Goal: Transaction & Acquisition: Download file/media

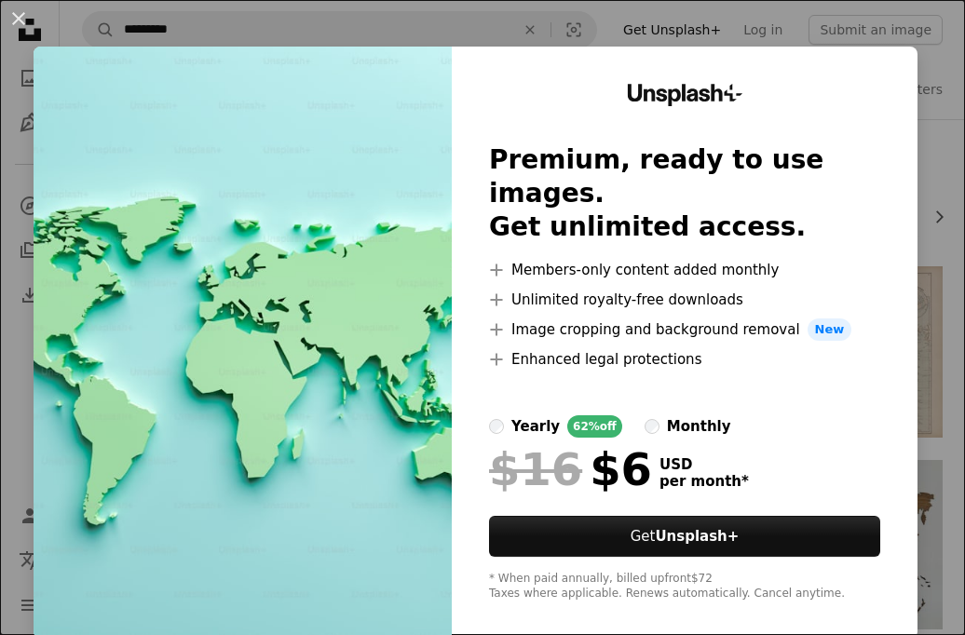
scroll to position [89, 0]
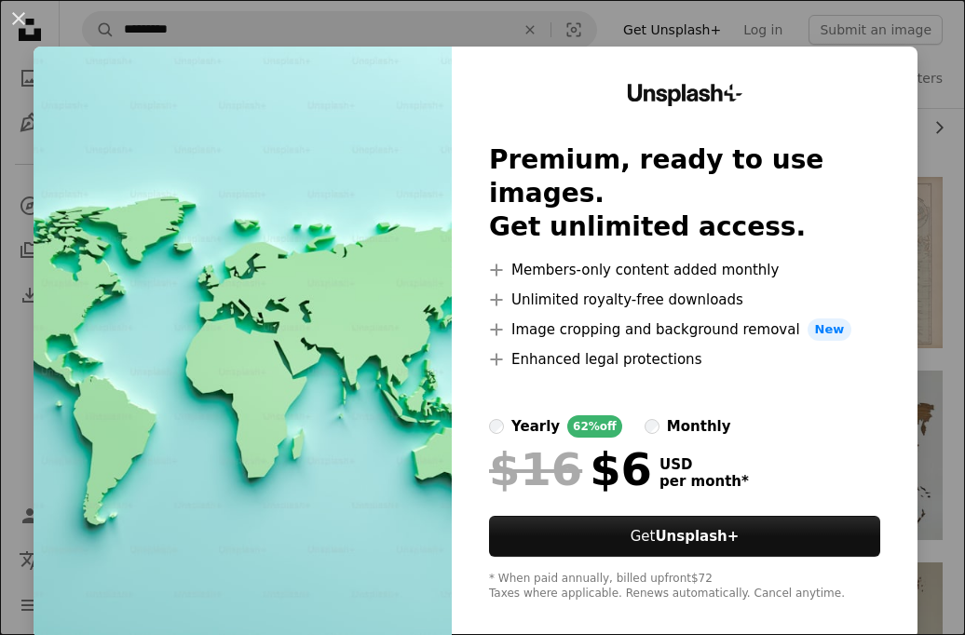
click at [19, 20] on button "An X shape" at bounding box center [18, 18] width 22 height 22
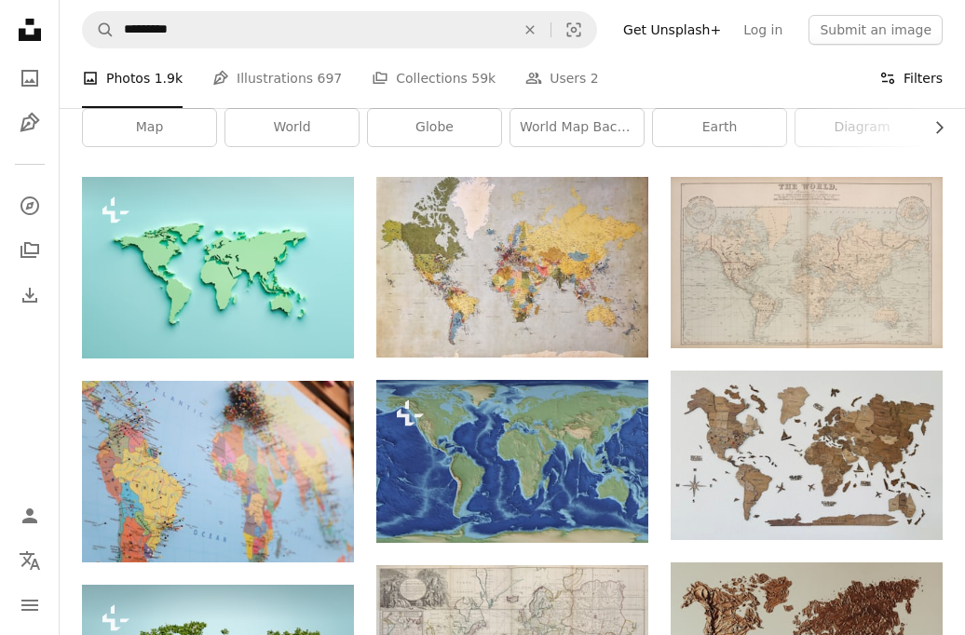
click at [899, 78] on button "Filters Filters" at bounding box center [910, 78] width 63 height 60
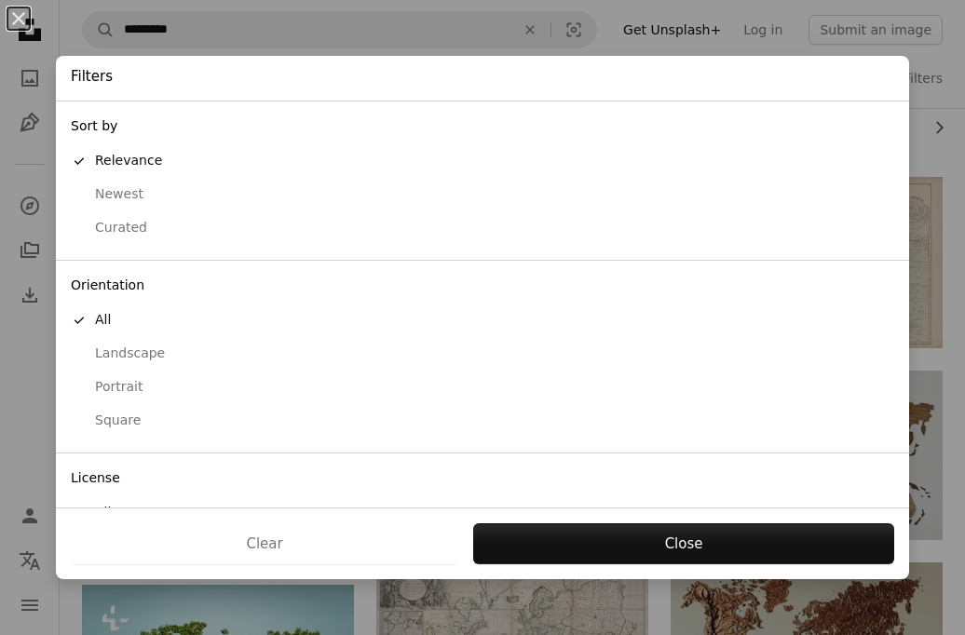
scroll to position [104, 0]
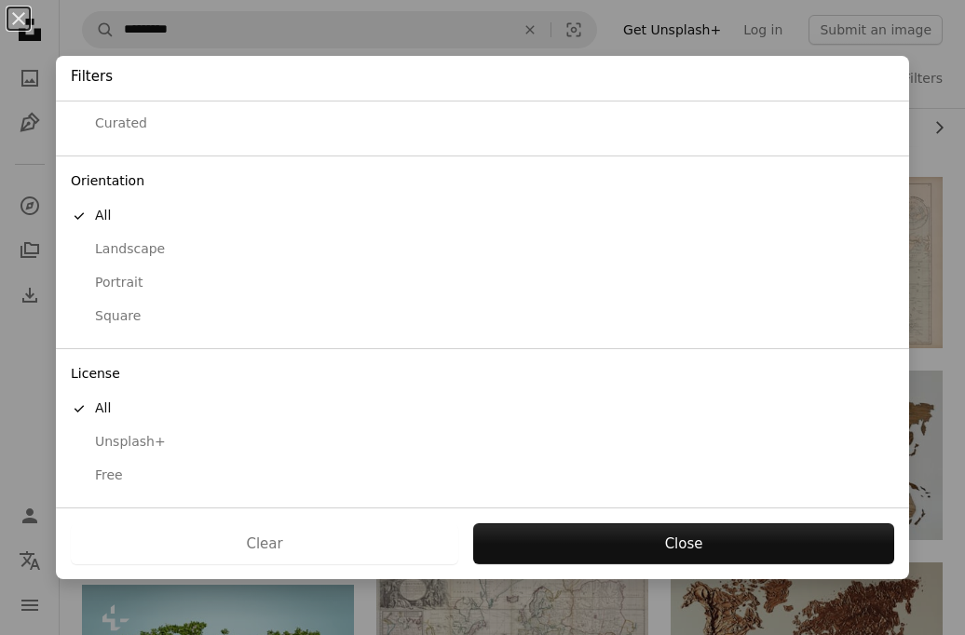
click at [119, 468] on div "Free" at bounding box center [482, 476] width 823 height 19
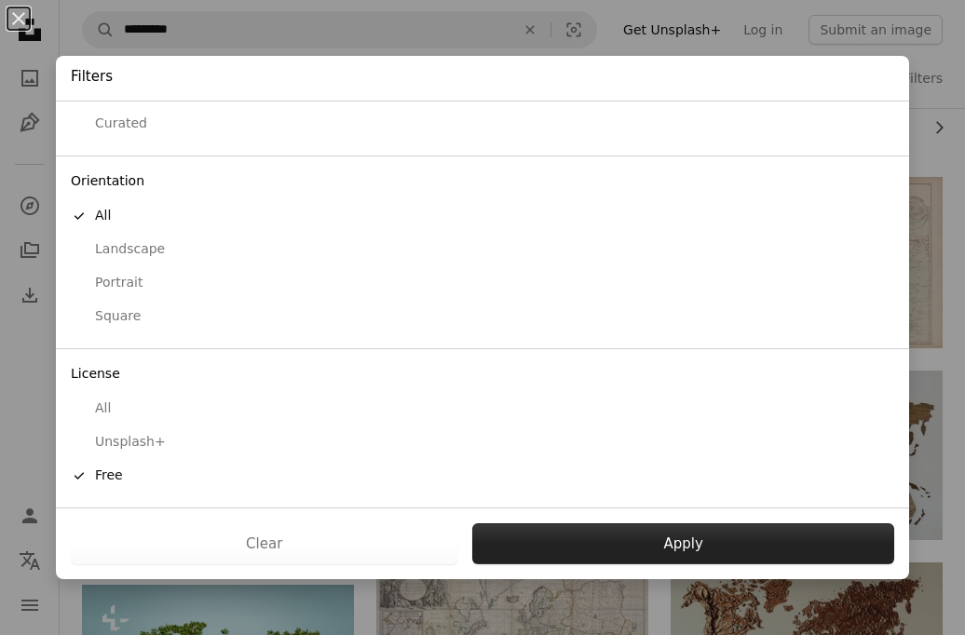
click at [498, 536] on button "Apply" at bounding box center [683, 543] width 422 height 41
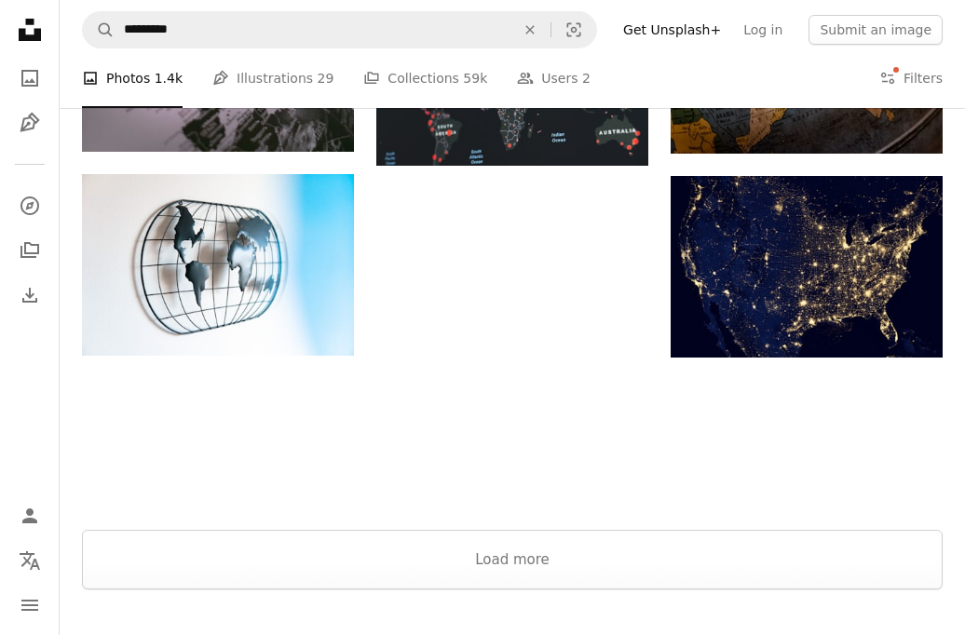
scroll to position [1275, 0]
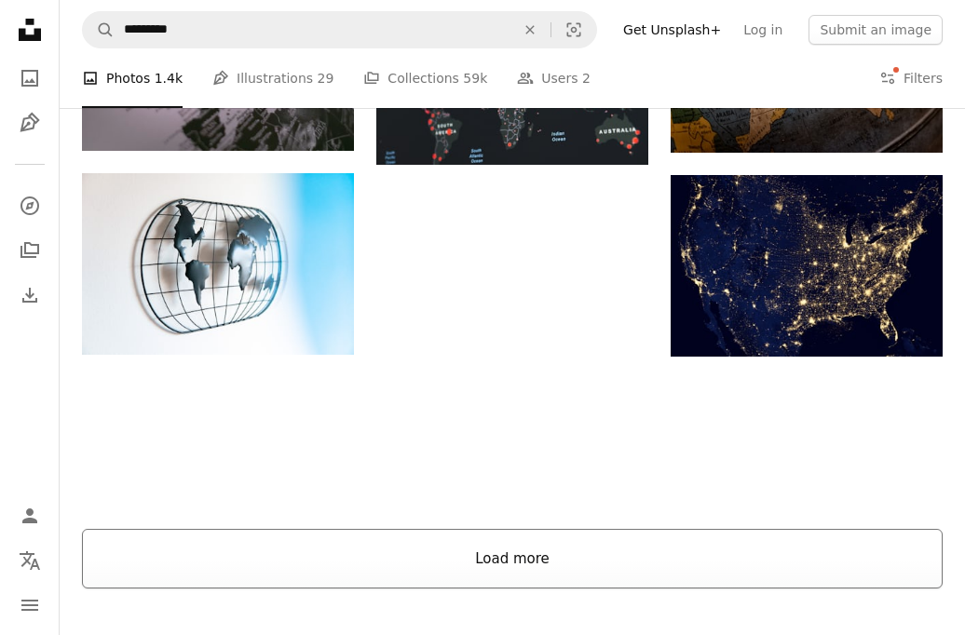
click at [654, 573] on button "Load more" at bounding box center [512, 559] width 860 height 60
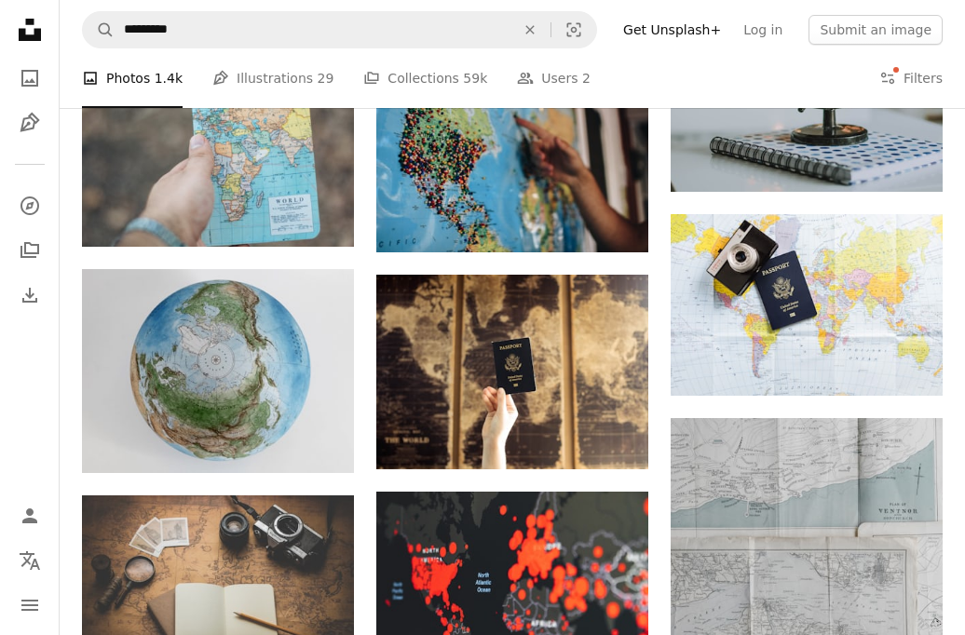
scroll to position [8124, 0]
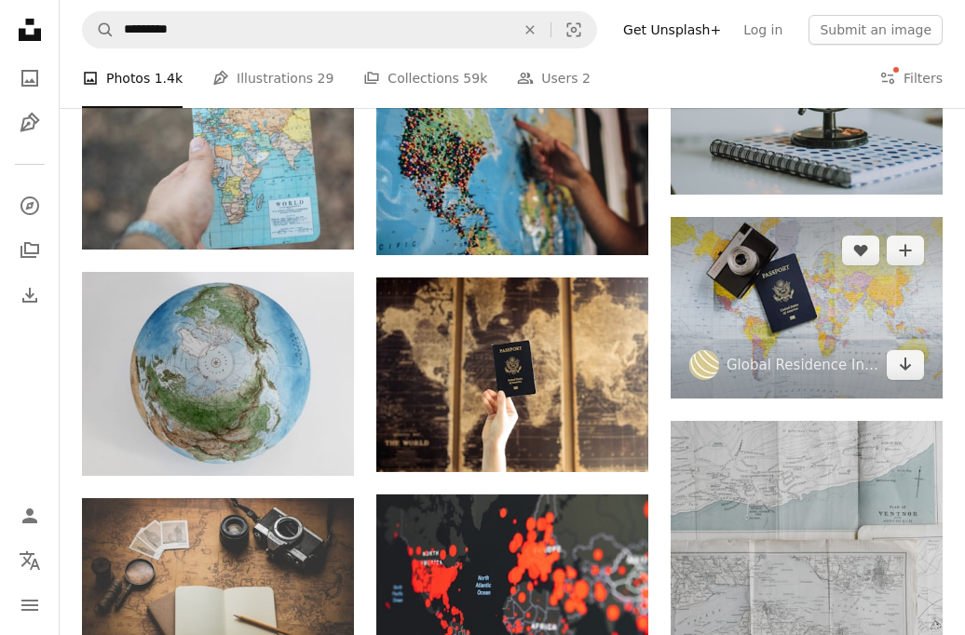
click at [873, 318] on img at bounding box center [806, 308] width 272 height 182
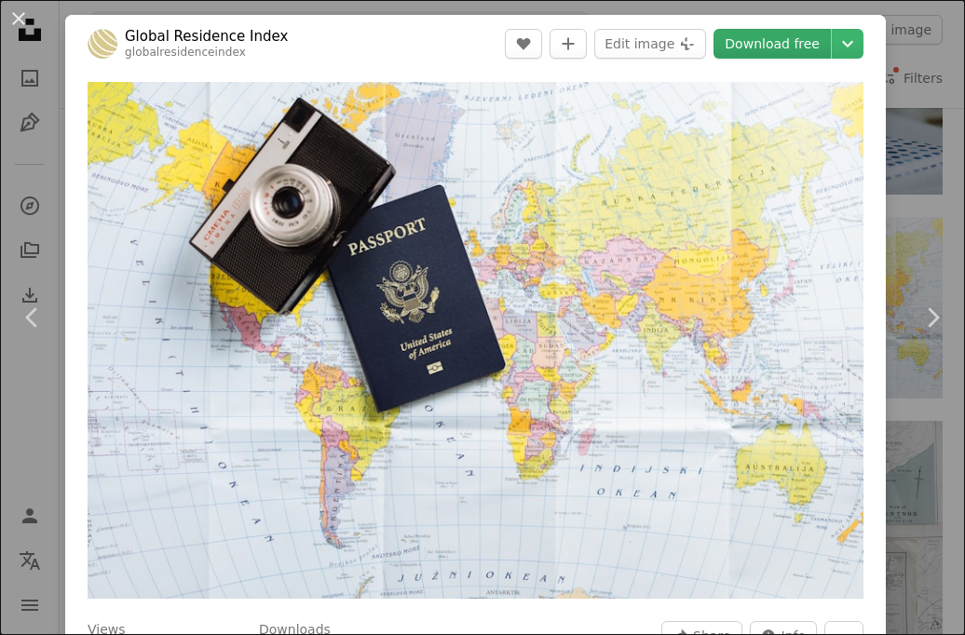
click at [807, 47] on link "Download free" at bounding box center [771, 44] width 117 height 30
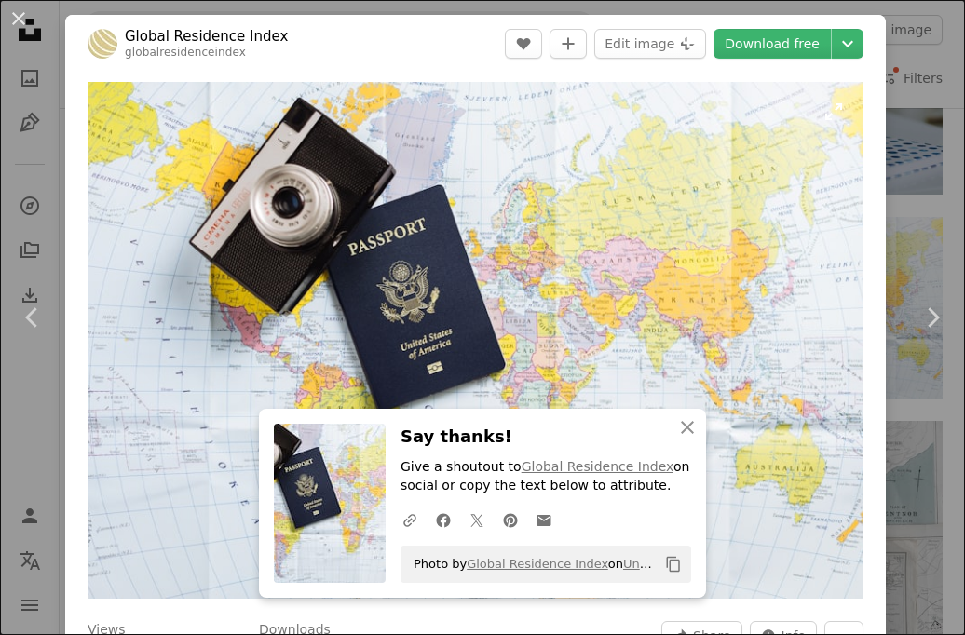
click at [750, 228] on img "Zoom in on this image" at bounding box center [476, 340] width 776 height 517
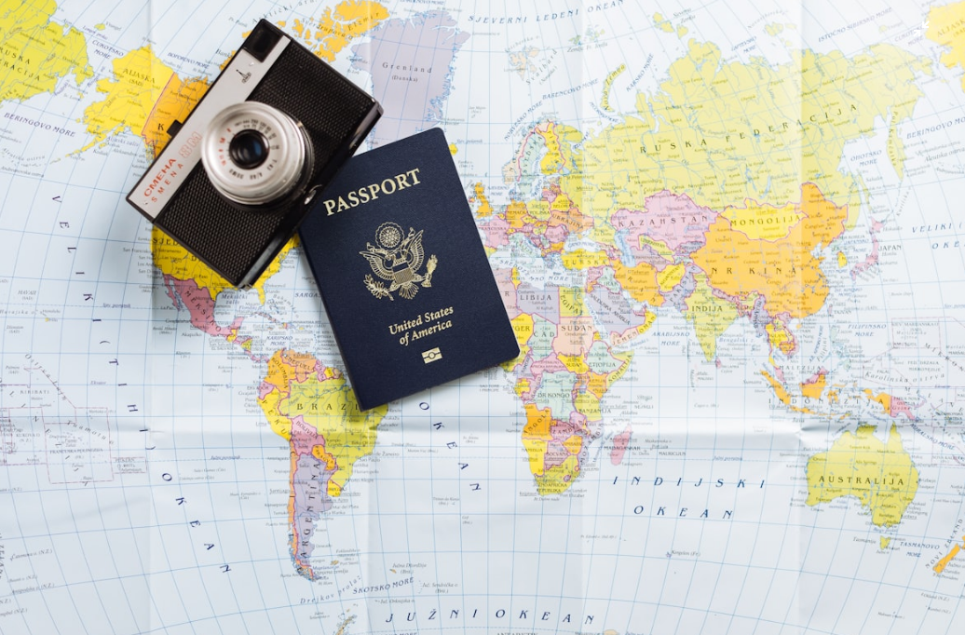
scroll to position [5, 0]
